Goal: Transaction & Acquisition: Download file/media

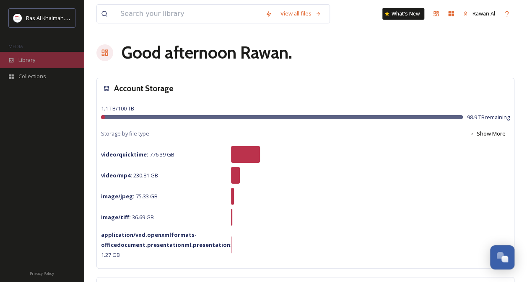
click at [46, 64] on div "Library" at bounding box center [42, 60] width 84 height 16
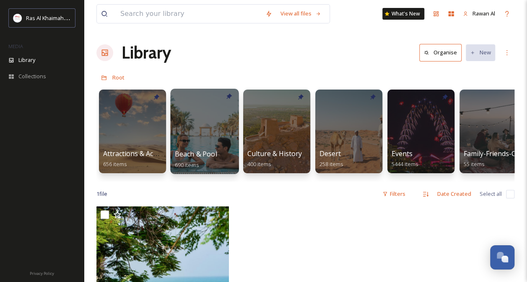
click at [194, 153] on span "Beach & Pool" at bounding box center [196, 154] width 42 height 9
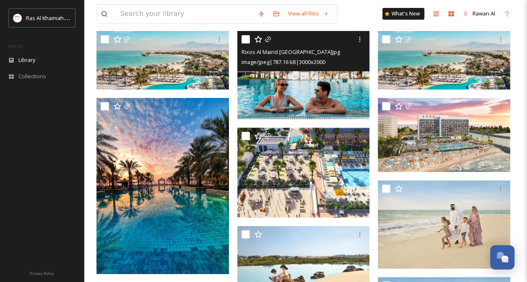
scroll to position [84, 0]
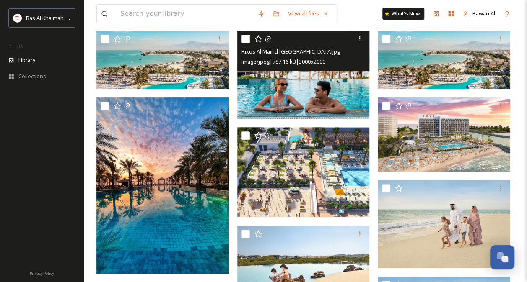
click at [298, 86] on img at bounding box center [303, 75] width 132 height 88
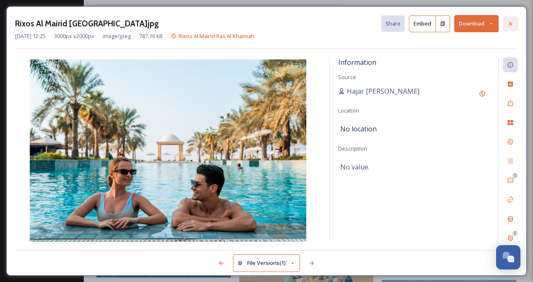
click at [509, 21] on icon at bounding box center [510, 24] width 7 height 7
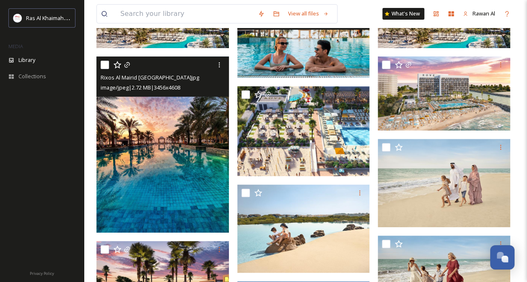
scroll to position [209, 0]
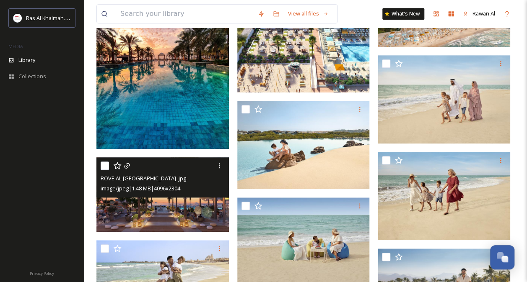
click at [163, 200] on img at bounding box center [162, 195] width 132 height 75
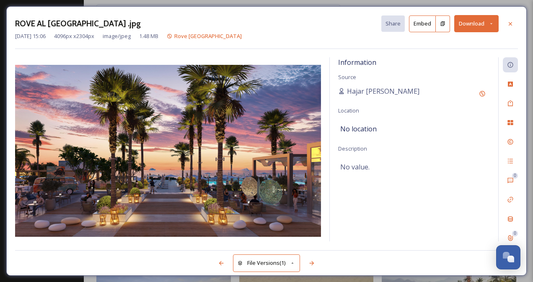
drag, startPoint x: 195, startPoint y: 163, endPoint x: 472, endPoint y: 21, distance: 310.8
click at [472, 21] on button "Download" at bounding box center [476, 23] width 44 height 17
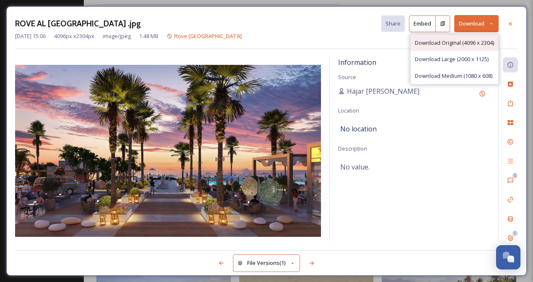
click at [467, 44] on span "Download Original (4096 x 2304)" at bounding box center [454, 43] width 79 height 8
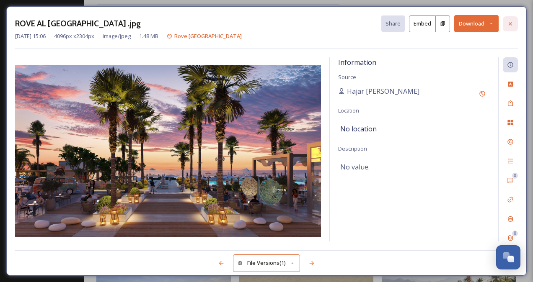
click at [512, 25] on icon at bounding box center [510, 24] width 7 height 7
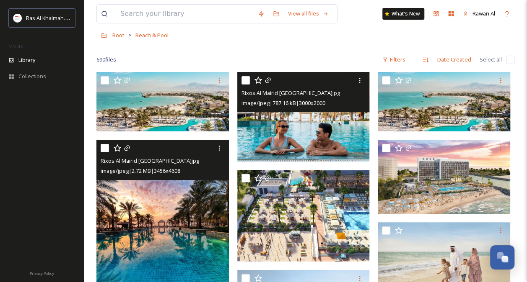
scroll to position [41, 0]
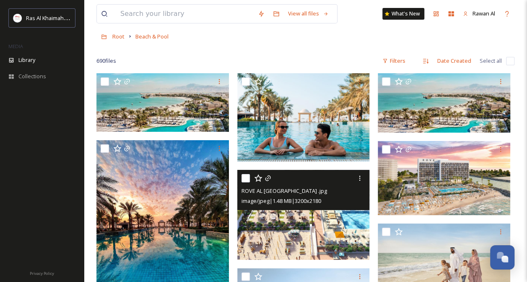
click at [296, 227] on img at bounding box center [303, 215] width 132 height 90
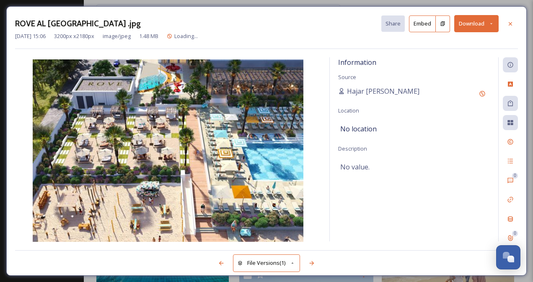
click at [479, 22] on button "Download" at bounding box center [476, 23] width 44 height 17
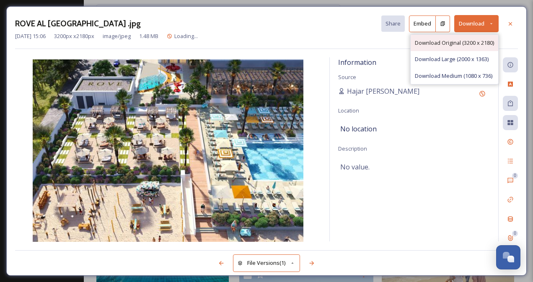
click at [467, 39] on span "Download Original (3200 x 2180)" at bounding box center [454, 43] width 79 height 8
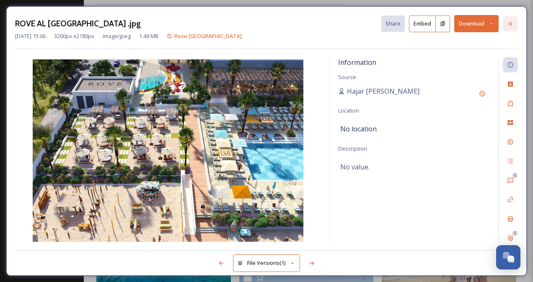
click at [509, 24] on icon at bounding box center [510, 24] width 7 height 7
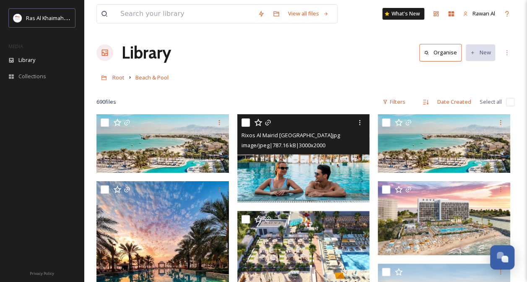
click at [303, 181] on img at bounding box center [303, 158] width 132 height 88
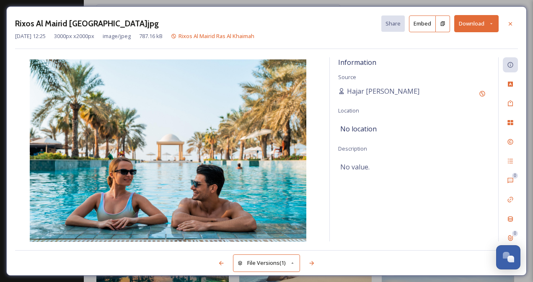
click at [479, 24] on button "Download" at bounding box center [476, 23] width 44 height 17
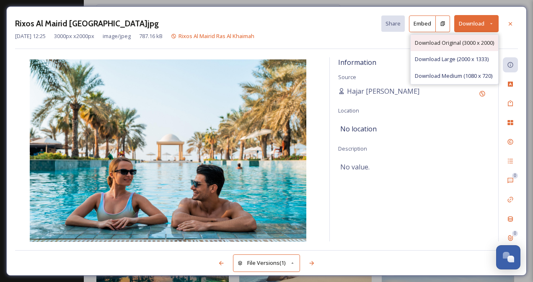
click at [455, 42] on span "Download Original (3000 x 2000)" at bounding box center [454, 43] width 79 height 8
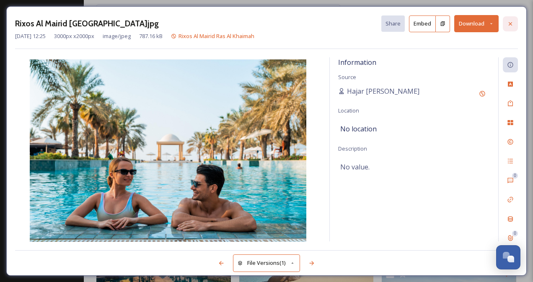
click at [505, 20] on div at bounding box center [510, 23] width 15 height 15
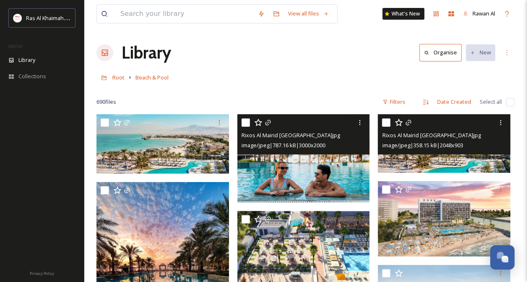
click at [416, 158] on img at bounding box center [444, 143] width 132 height 58
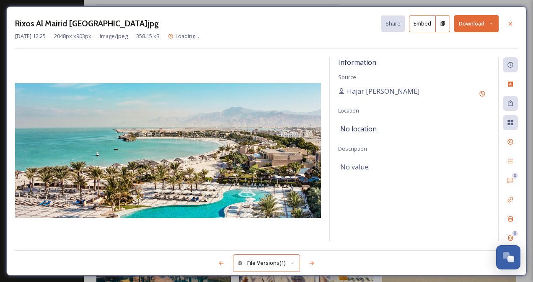
click at [466, 19] on button "Download" at bounding box center [476, 23] width 44 height 17
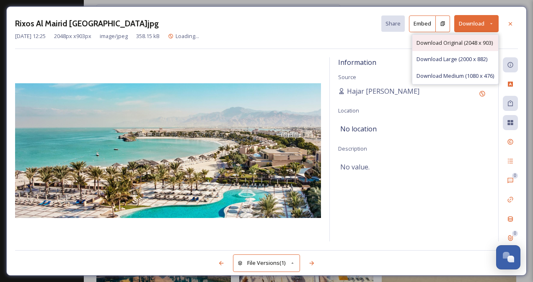
click at [451, 38] on div "Download Original (2048 x 903)" at bounding box center [455, 43] width 86 height 16
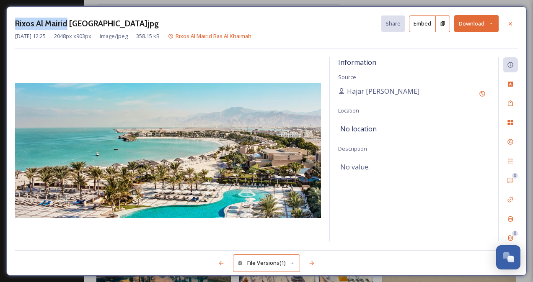
drag, startPoint x: 16, startPoint y: 24, endPoint x: 65, endPoint y: 21, distance: 49.1
click at [65, 21] on h3 "Rixos Al Mairid [GEOGRAPHIC_DATA]jpg" at bounding box center [87, 24] width 144 height 12
copy h3 "Rixos Al Mairid"
click at [508, 29] on div at bounding box center [510, 23] width 15 height 15
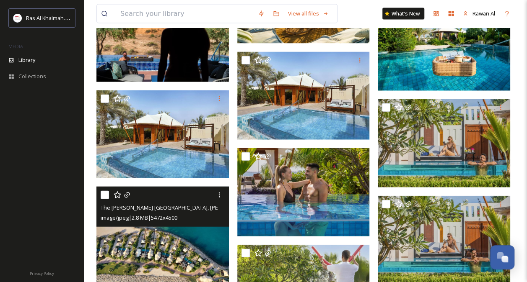
scroll to position [964, 0]
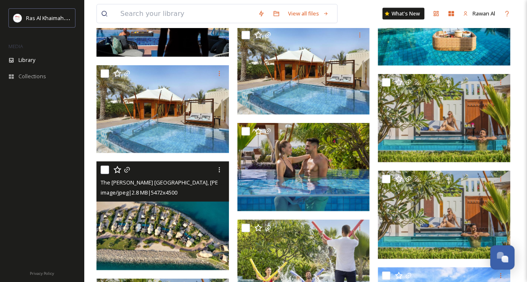
click at [164, 226] on img at bounding box center [162, 216] width 132 height 109
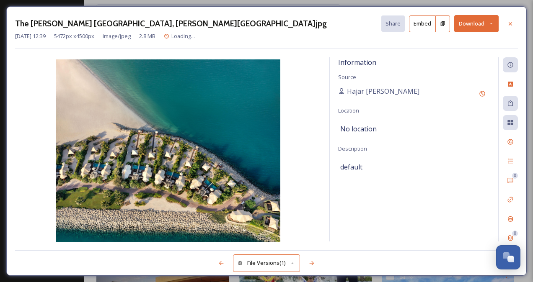
click at [474, 21] on button "Download" at bounding box center [476, 23] width 44 height 17
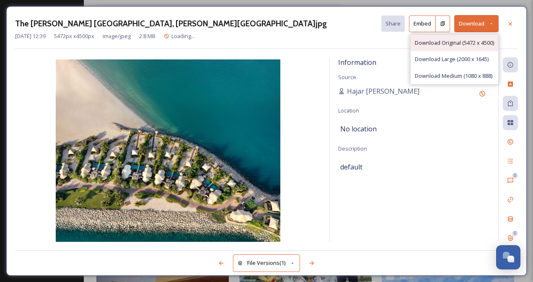
click at [465, 41] on span "Download Original (5472 x 4500)" at bounding box center [454, 43] width 79 height 8
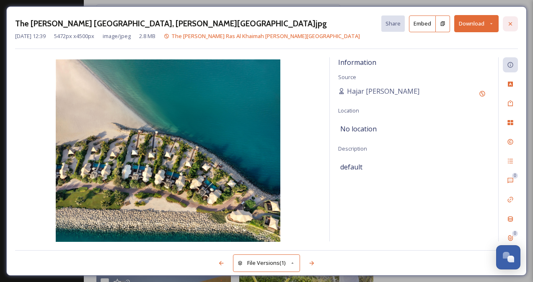
click at [512, 26] on icon at bounding box center [510, 24] width 7 height 7
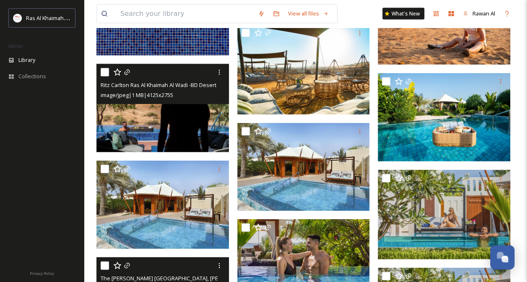
scroll to position [880, 0]
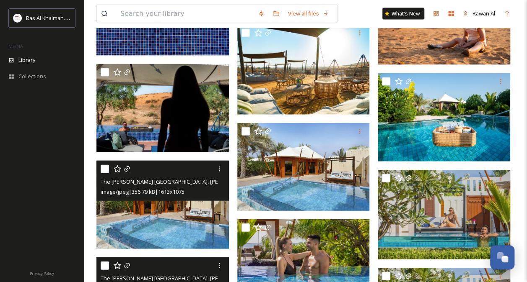
click at [182, 219] on img at bounding box center [162, 205] width 132 height 88
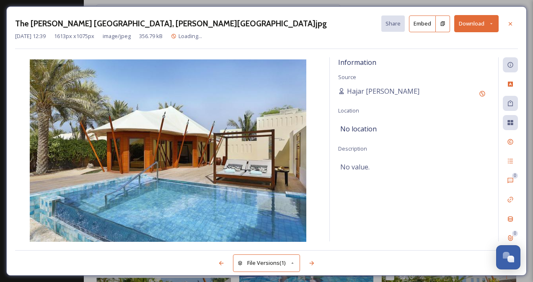
click at [472, 18] on button "Download" at bounding box center [476, 23] width 44 height 17
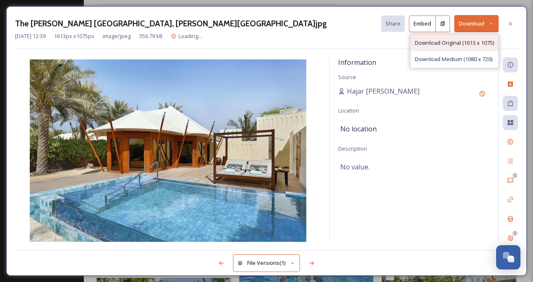
click at [459, 39] on span "Download Original (1613 x 1075)" at bounding box center [454, 43] width 79 height 8
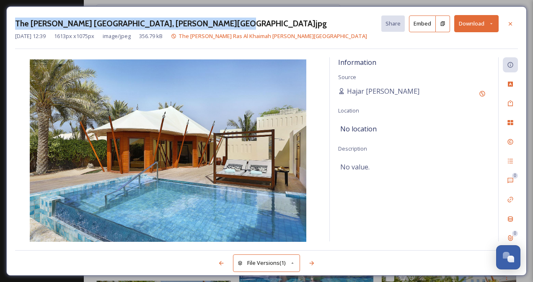
drag, startPoint x: 16, startPoint y: 21, endPoint x: 208, endPoint y: 21, distance: 192.0
click at [208, 21] on h3 "The [PERSON_NAME] [GEOGRAPHIC_DATA], [PERSON_NAME][GEOGRAPHIC_DATA]jpg" at bounding box center [171, 24] width 312 height 12
copy h3 "The [PERSON_NAME] [GEOGRAPHIC_DATA], [PERSON_NAME][GEOGRAPHIC_DATA]"
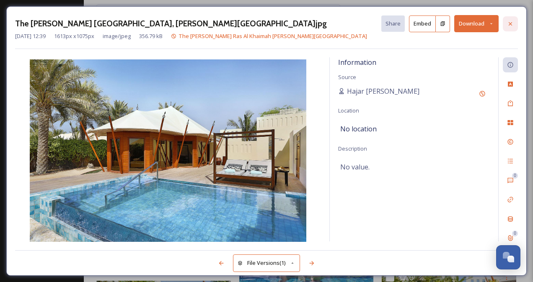
click at [513, 29] on div at bounding box center [510, 23] width 15 height 15
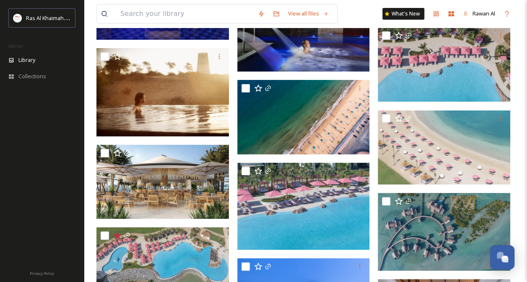
scroll to position [1635, 0]
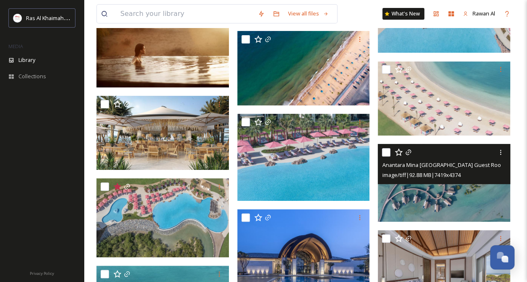
click at [437, 201] on img at bounding box center [444, 183] width 132 height 78
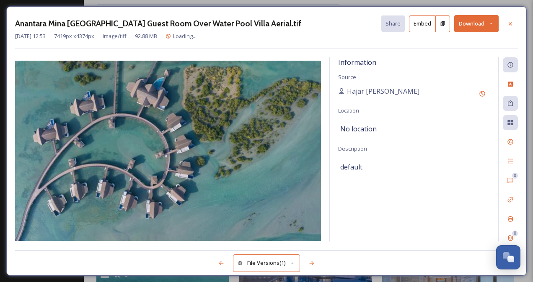
click at [470, 20] on button "Download" at bounding box center [476, 23] width 44 height 17
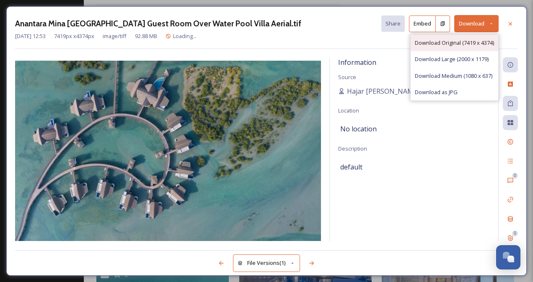
click at [450, 41] on span "Download Original (7419 x 4374)" at bounding box center [454, 43] width 79 height 8
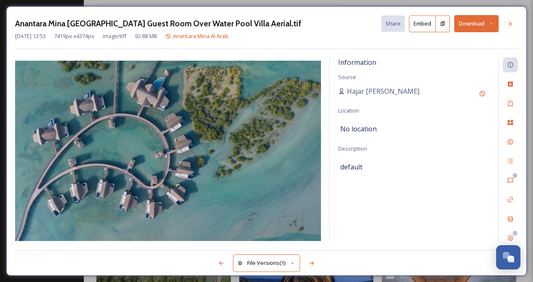
click at [509, 24] on icon at bounding box center [510, 24] width 7 height 7
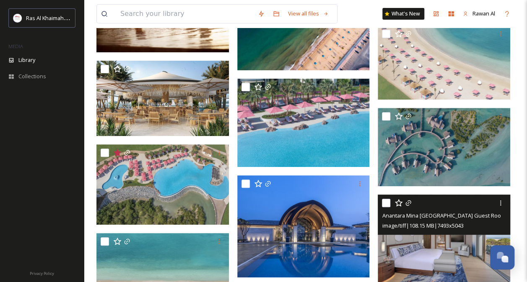
scroll to position [1760, 0]
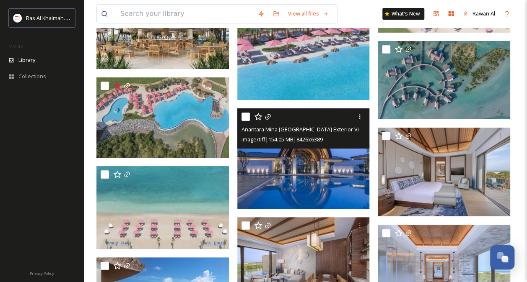
click at [286, 174] on img at bounding box center [303, 159] width 132 height 101
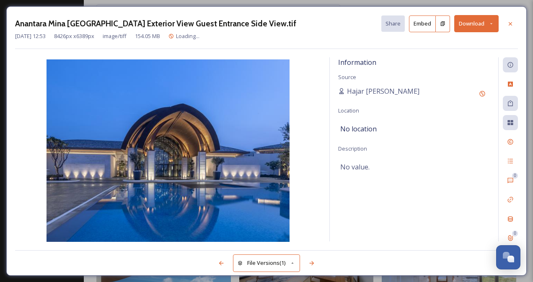
click at [471, 23] on button "Download" at bounding box center [476, 23] width 44 height 17
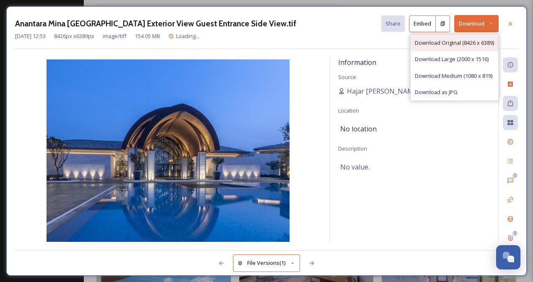
click at [448, 46] on span "Download Original (8426 x 6389)" at bounding box center [454, 43] width 79 height 8
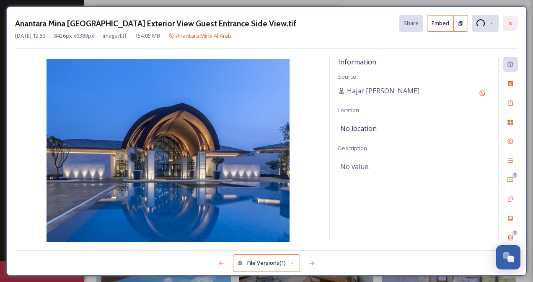
click at [511, 24] on icon at bounding box center [510, 23] width 7 height 7
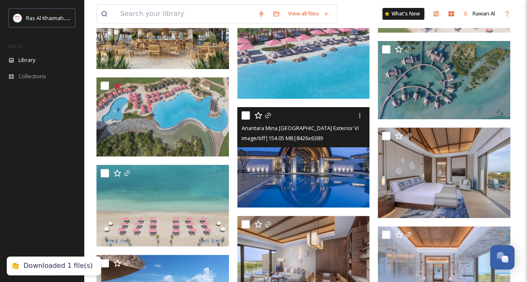
click at [301, 172] on img at bounding box center [303, 157] width 132 height 101
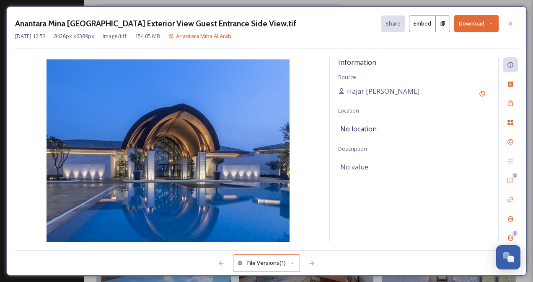
click at [481, 27] on button "Download" at bounding box center [476, 23] width 44 height 17
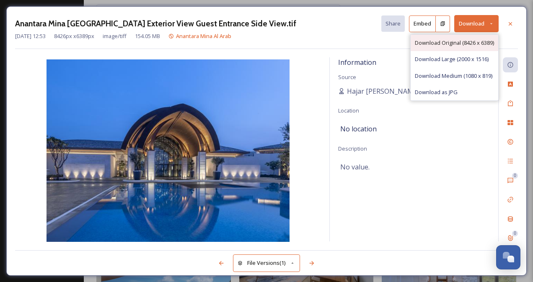
click at [459, 44] on span "Download Original (8426 x 6389)" at bounding box center [454, 43] width 79 height 8
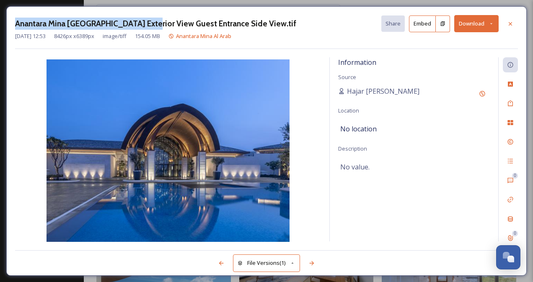
drag, startPoint x: 16, startPoint y: 25, endPoint x: 147, endPoint y: 23, distance: 131.2
click at [147, 23] on h3 "Anantara Mina [GEOGRAPHIC_DATA] Exterior View Guest Entrance Side View.tif" at bounding box center [155, 24] width 281 height 12
copy h3 "Anantara Mina Al Arab Ras Al Khaimah"
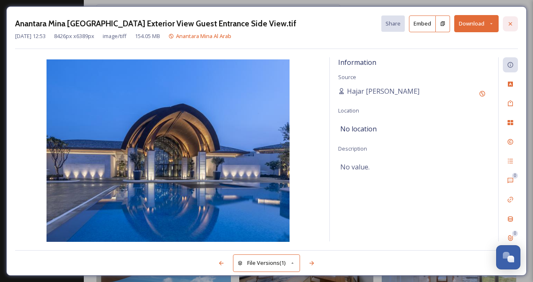
click at [513, 22] on icon at bounding box center [510, 24] width 7 height 7
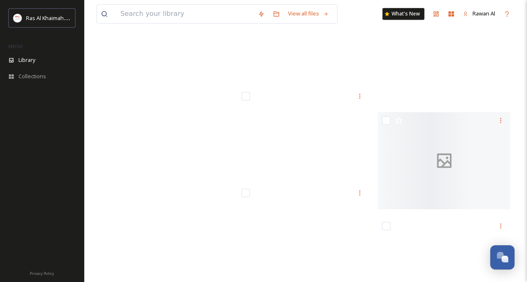
scroll to position [27478, 0]
